Goal: Transaction & Acquisition: Book appointment/travel/reservation

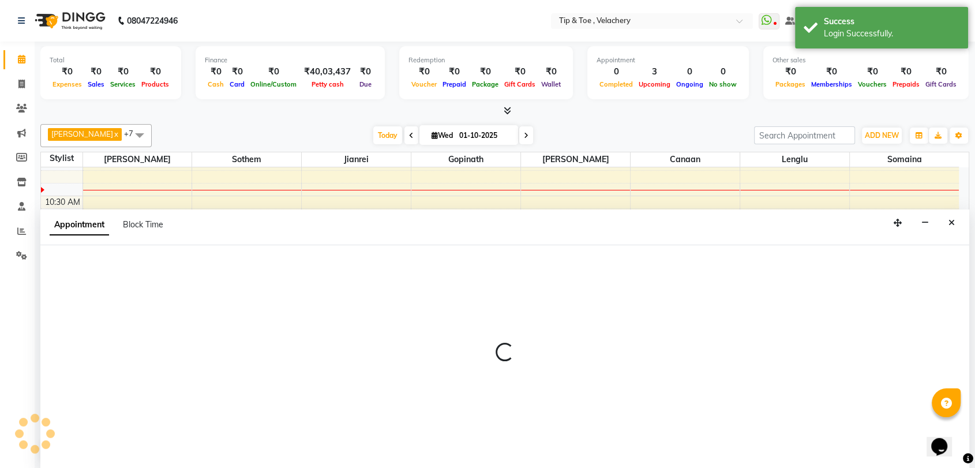
scroll to position [1, 0]
select select "41021"
select select "690"
select select "tentative"
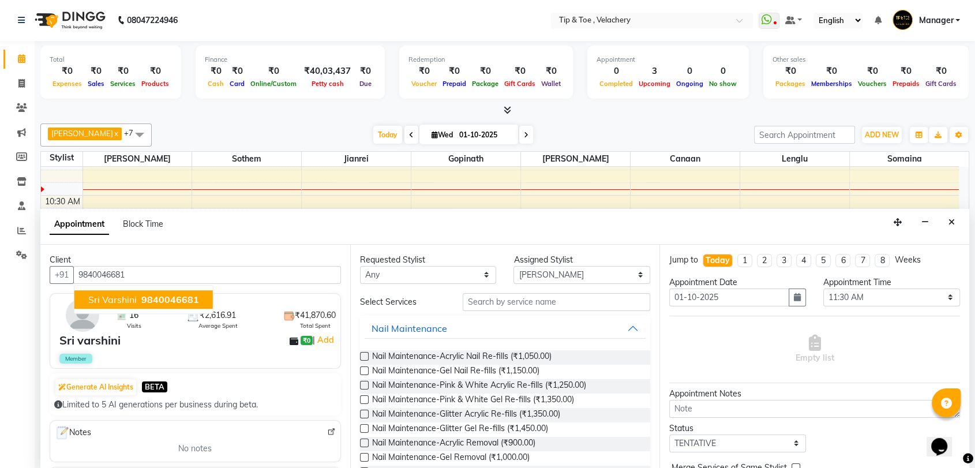
drag, startPoint x: 147, startPoint y: 294, endPoint x: 155, endPoint y: 291, distance: 8.8
click at [147, 294] on span "9840046681" at bounding box center [170, 300] width 58 height 12
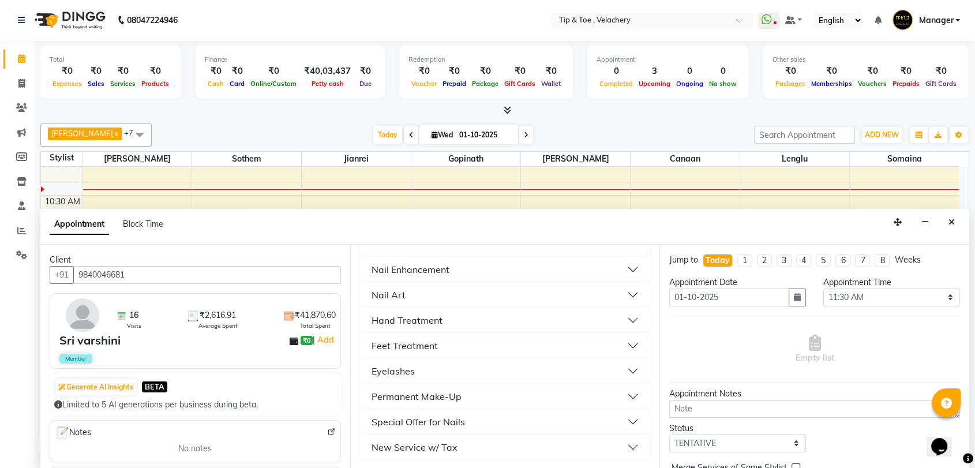
scroll to position [0, 0]
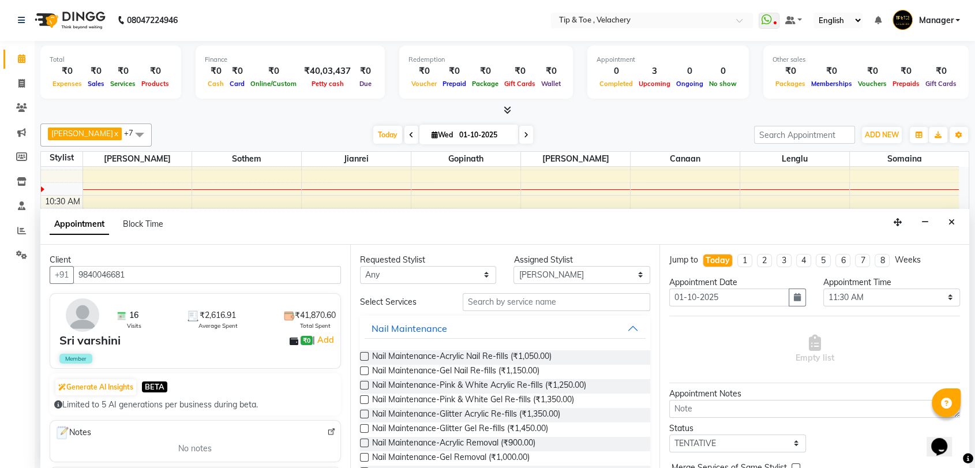
type input "9840046681"
click at [532, 306] on input "text" at bounding box center [556, 302] width 188 height 18
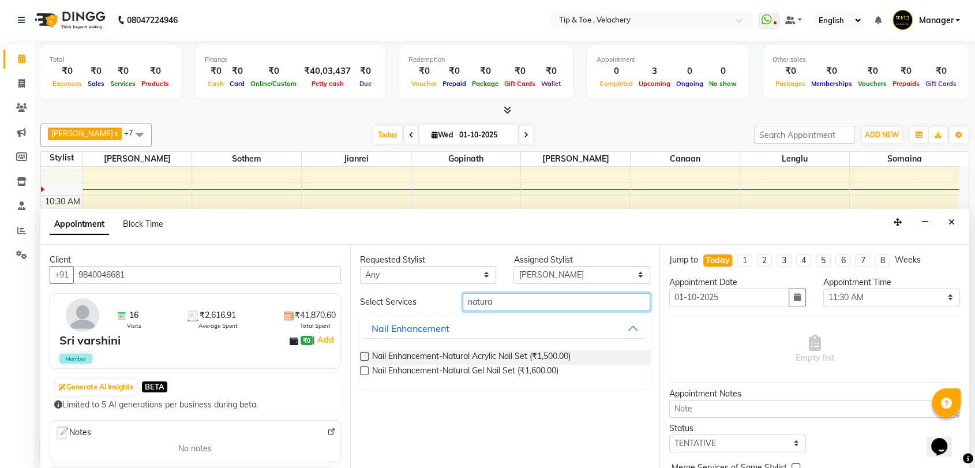
type input "natura"
click at [491, 364] on span "Nail Enhancement-Natural Gel Nail Set (₹1,600.00)" at bounding box center [465, 371] width 186 height 14
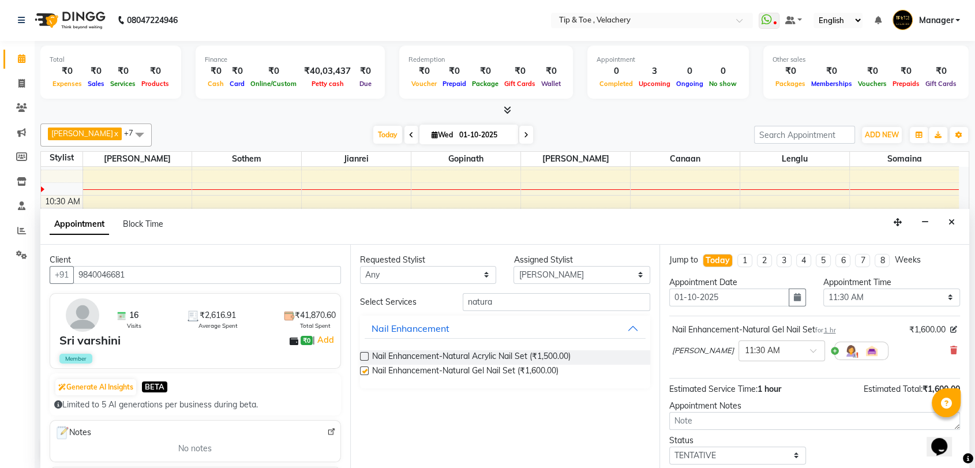
checkbox input "false"
drag, startPoint x: 516, startPoint y: 299, endPoint x: 381, endPoint y: 300, distance: 134.9
click at [381, 300] on div "Select Services natura" at bounding box center [505, 302] width 308 height 18
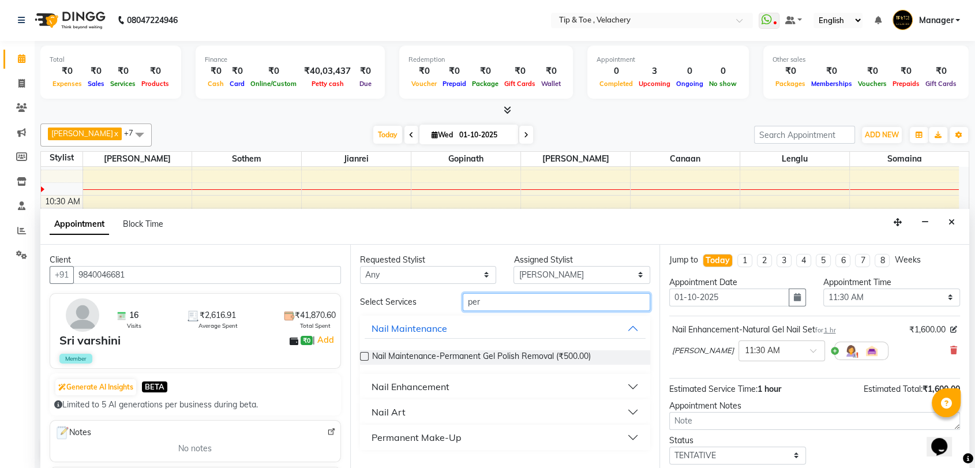
type input "per"
click at [428, 379] on div "Nail Enhancement" at bounding box center [410, 386] width 78 height 14
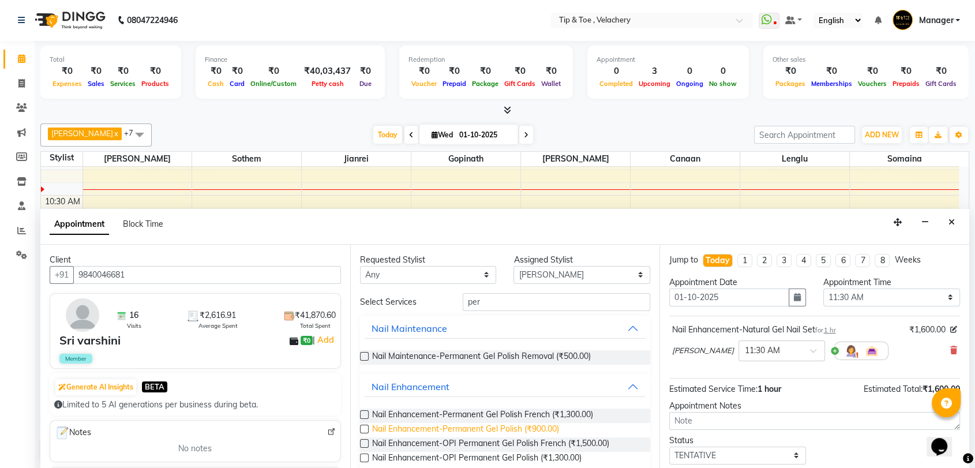
click at [480, 430] on span "Nail Enhancement-Permanent Gel Polish (₹900.00)" at bounding box center [465, 430] width 187 height 14
checkbox input "false"
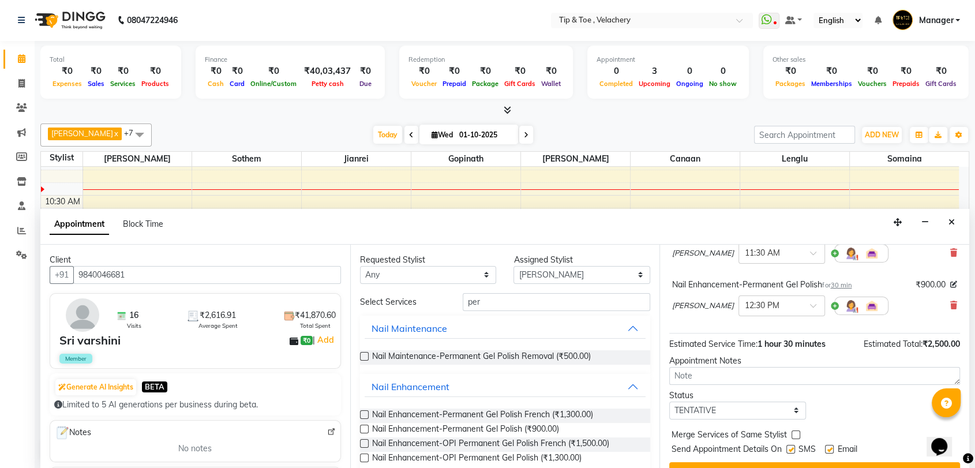
scroll to position [120, 0]
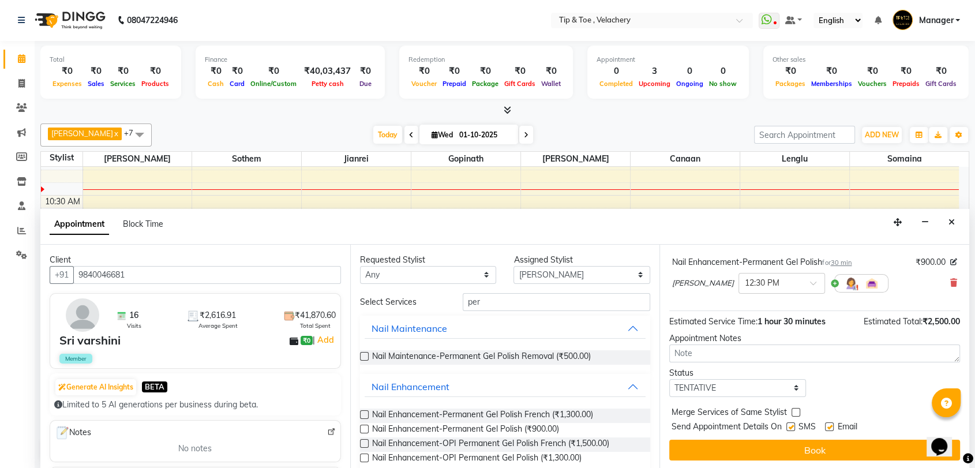
click at [829, 423] on label at bounding box center [829, 426] width 9 height 9
click at [829, 424] on input "checkbox" at bounding box center [828, 427] width 7 height 7
checkbox input "false"
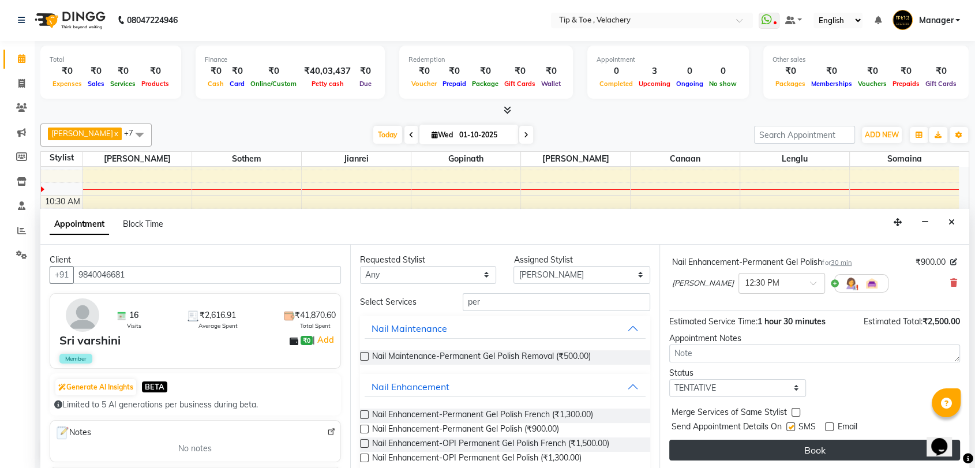
click at [810, 450] on button "Book" at bounding box center [814, 449] width 291 height 21
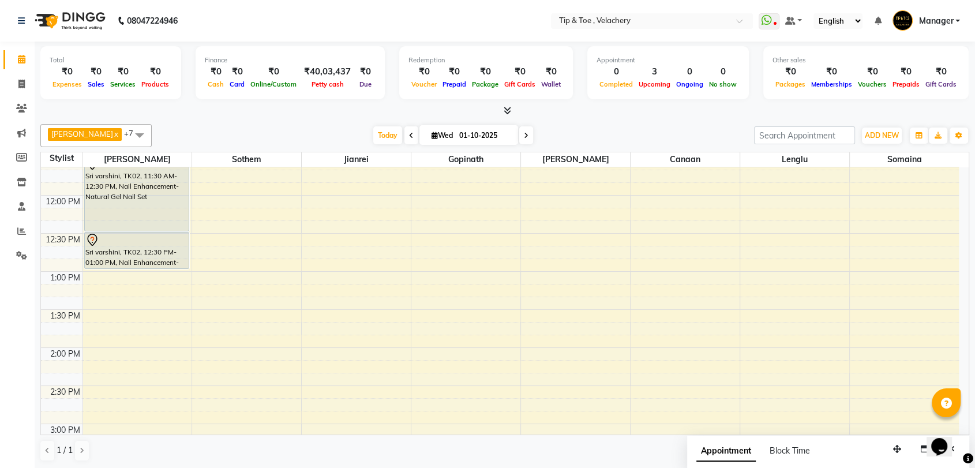
scroll to position [330, 0]
